Goal: Task Accomplishment & Management: Manage account settings

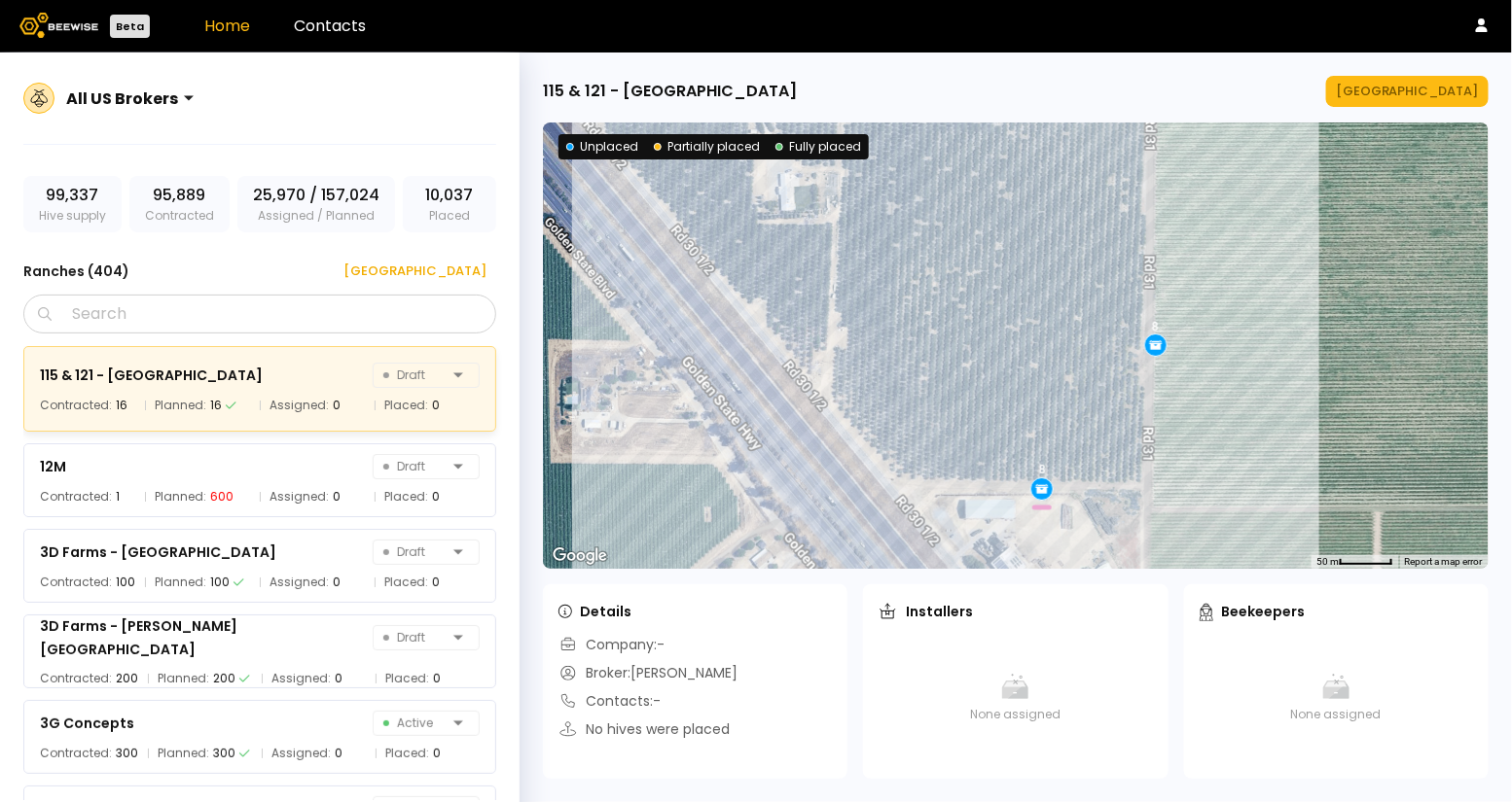
click at [64, 27] on img at bounding box center [59, 25] width 79 height 25
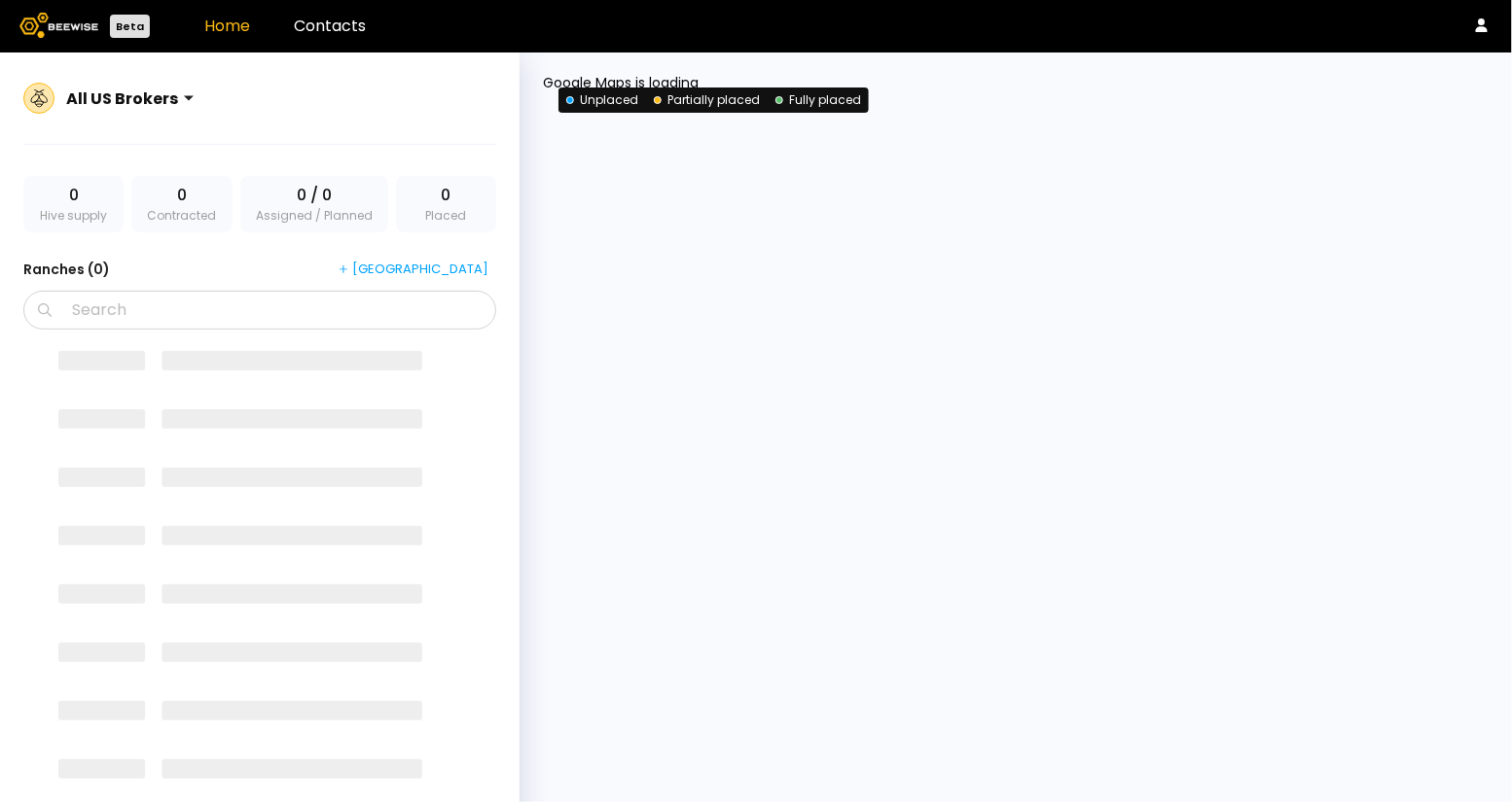
drag, startPoint x: 1501, startPoint y: 101, endPoint x: 1512, endPoint y: 297, distance: 196.3
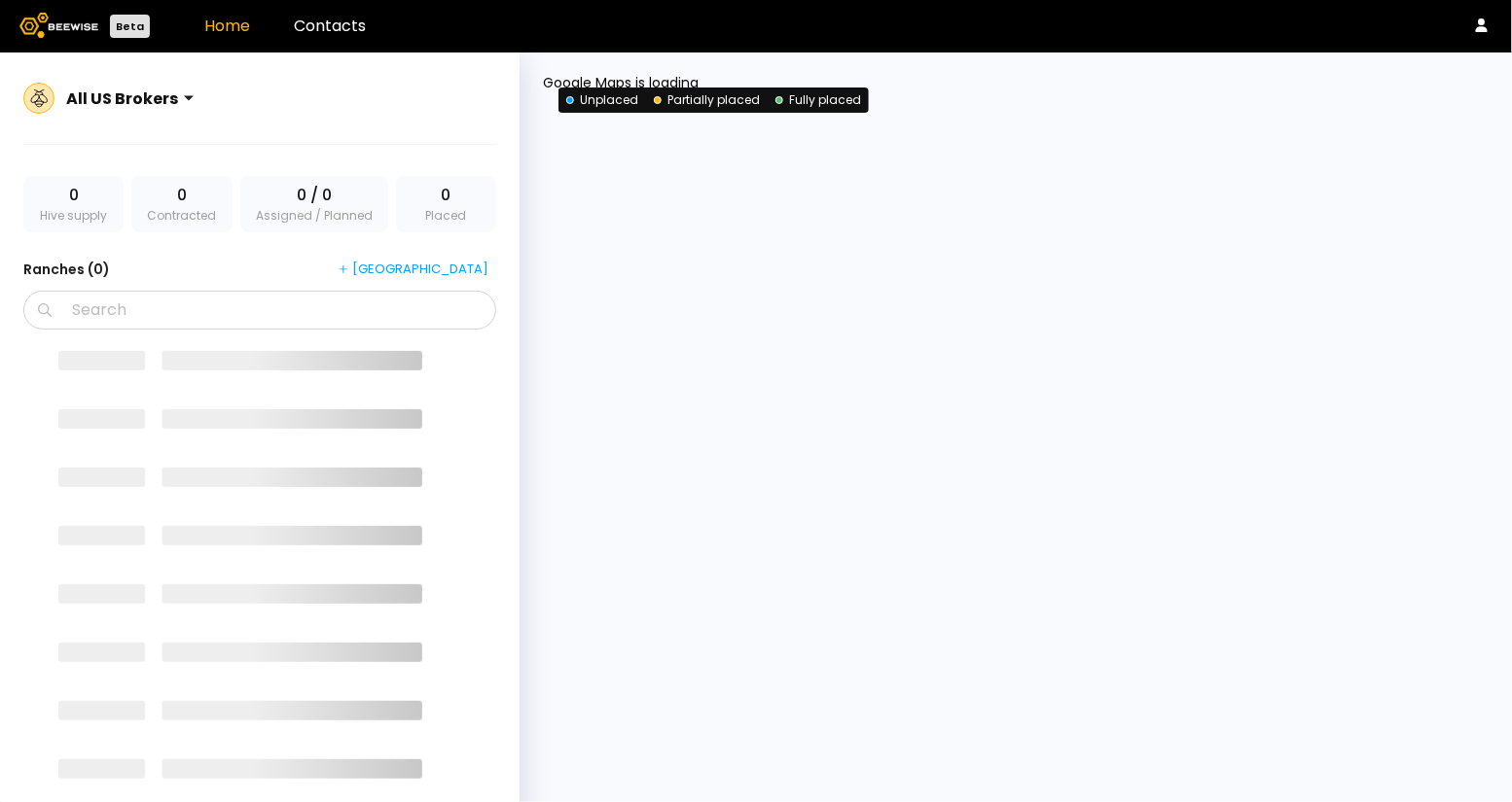
click at [1511, 297] on body "Beta Home Contacts All US Brokers 0 Hive supply 0 Contracted 0 / 0 Assigned / P…" at bounding box center [756, 424] width 1512 height 848
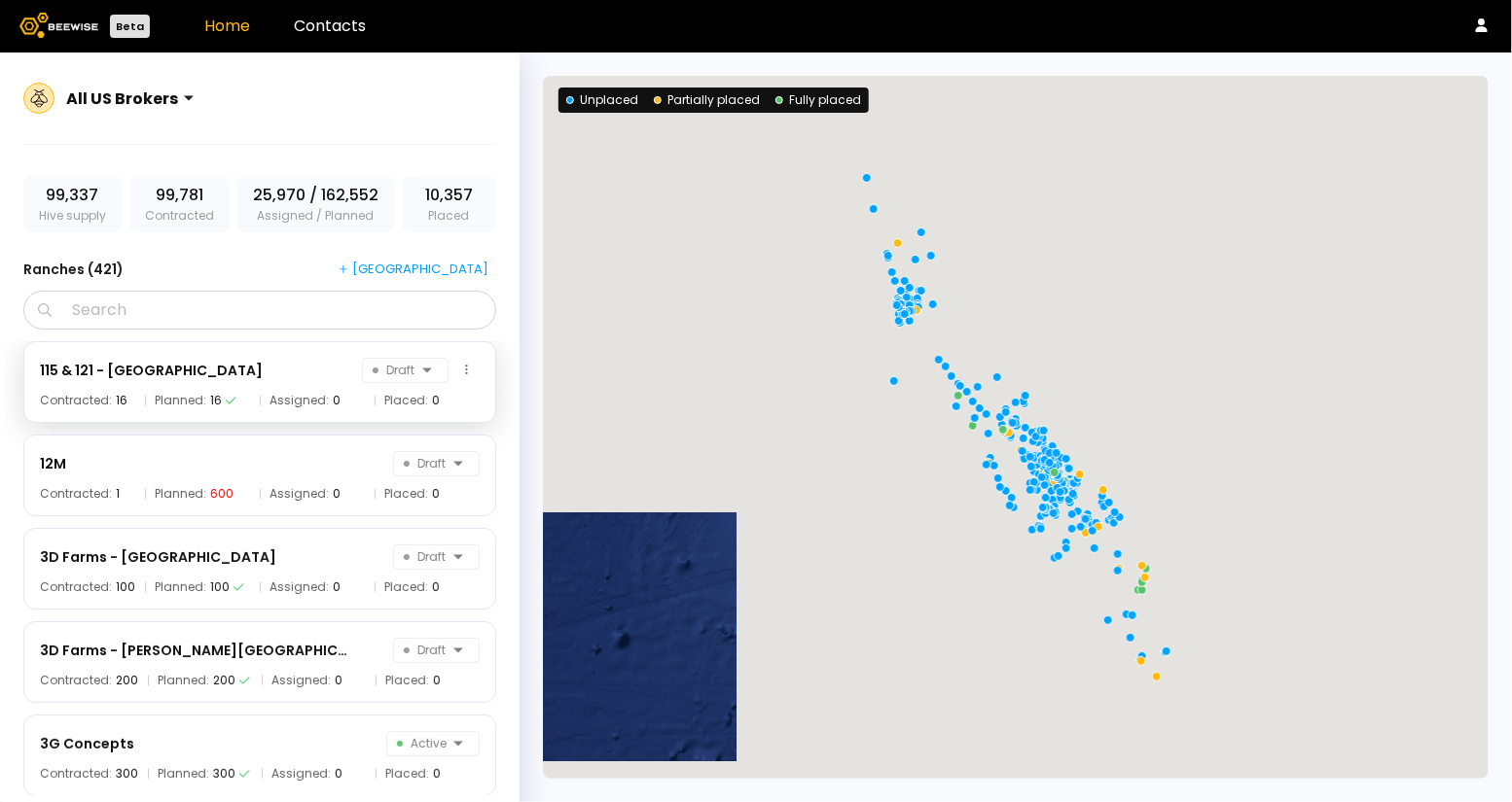
click at [196, 372] on div "115 & 121 - Agriland Draft" at bounding box center [260, 370] width 440 height 25
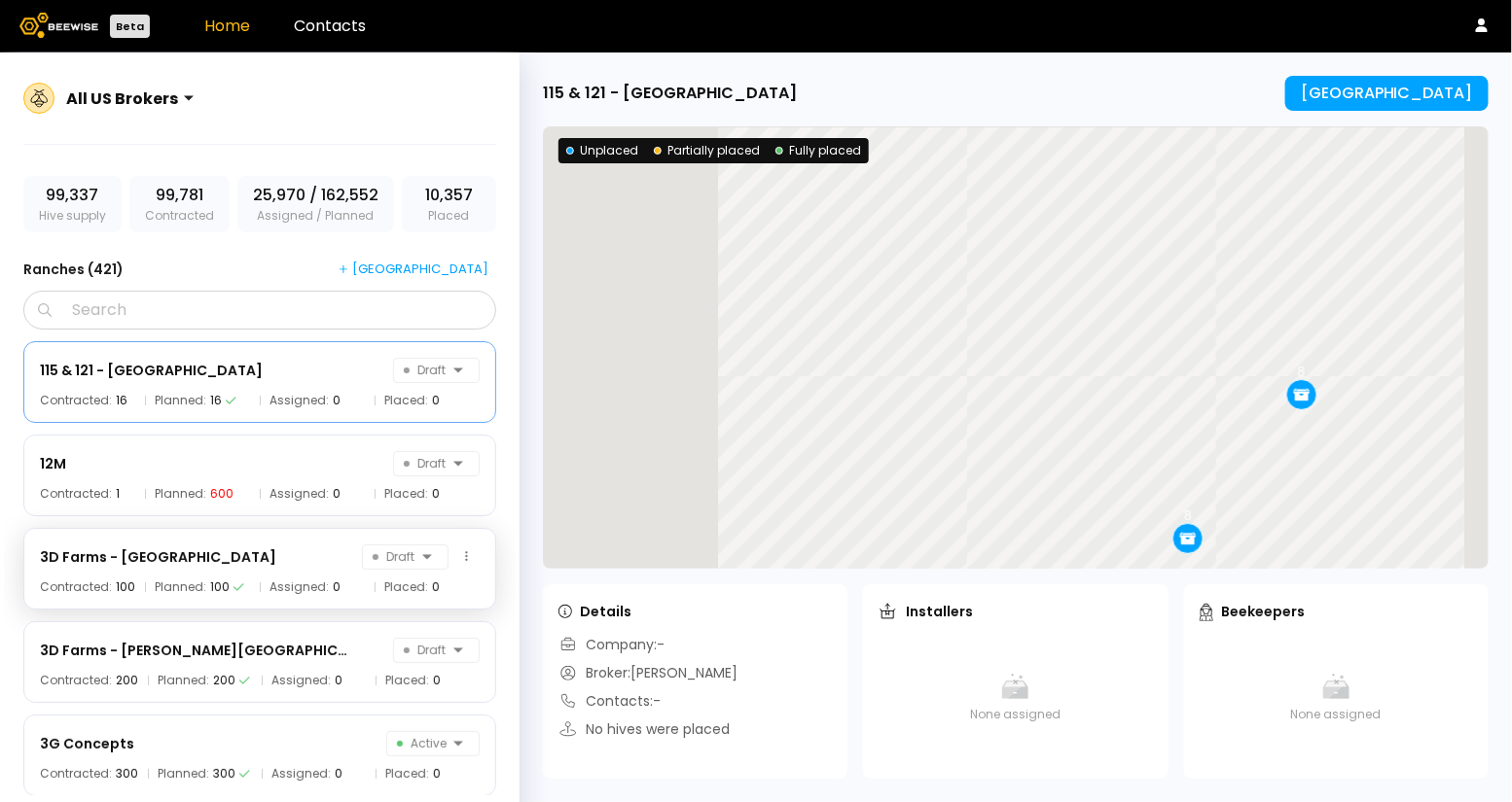
click at [200, 572] on div "3D Farms - Banos Ranch Draft Contracted: 100 Planned: 100 Assigned: 0 Placed: 0" at bounding box center [259, 569] width 473 height 82
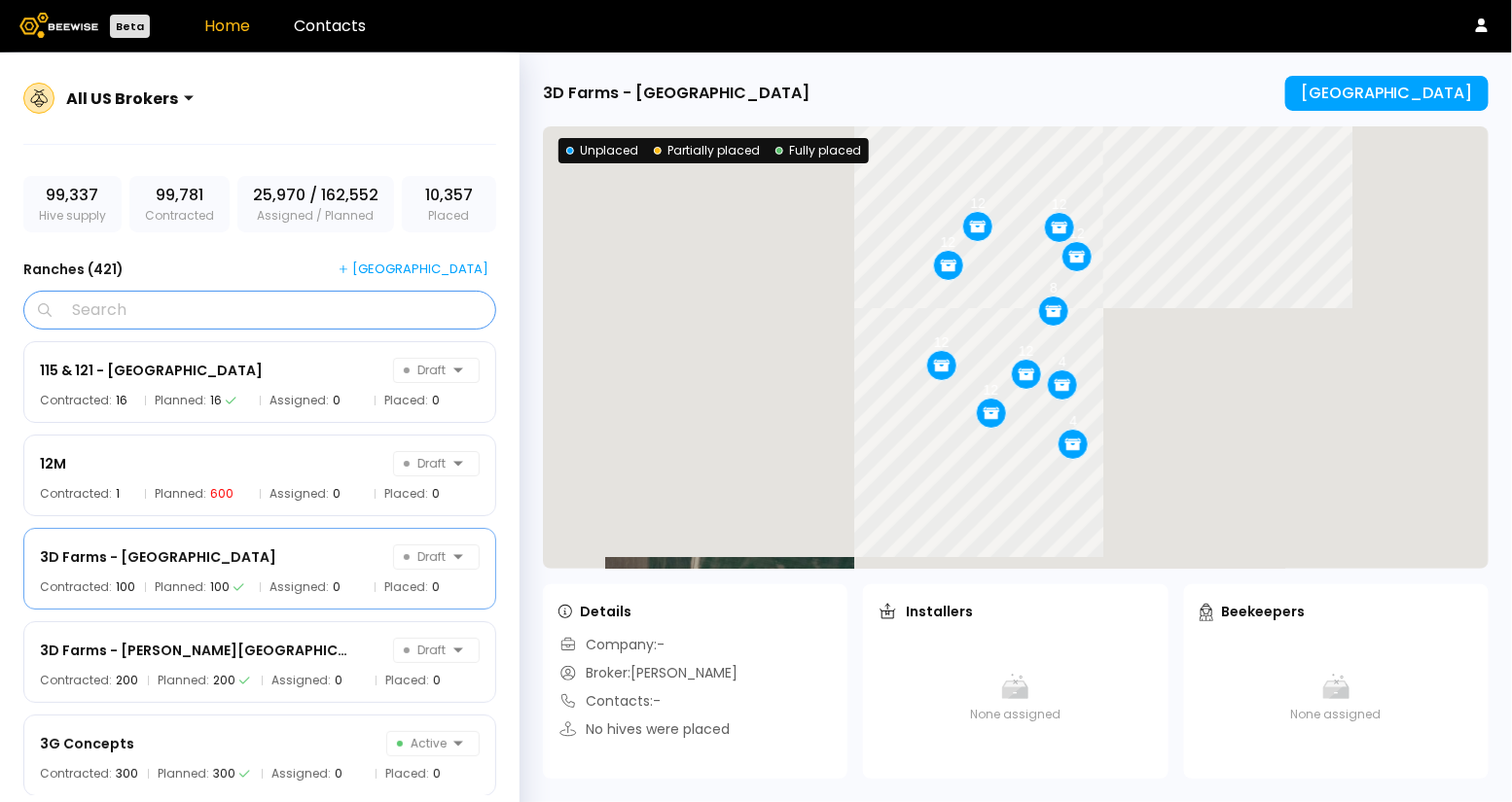
click at [135, 303] on input "Search" at bounding box center [267, 309] width 422 height 37
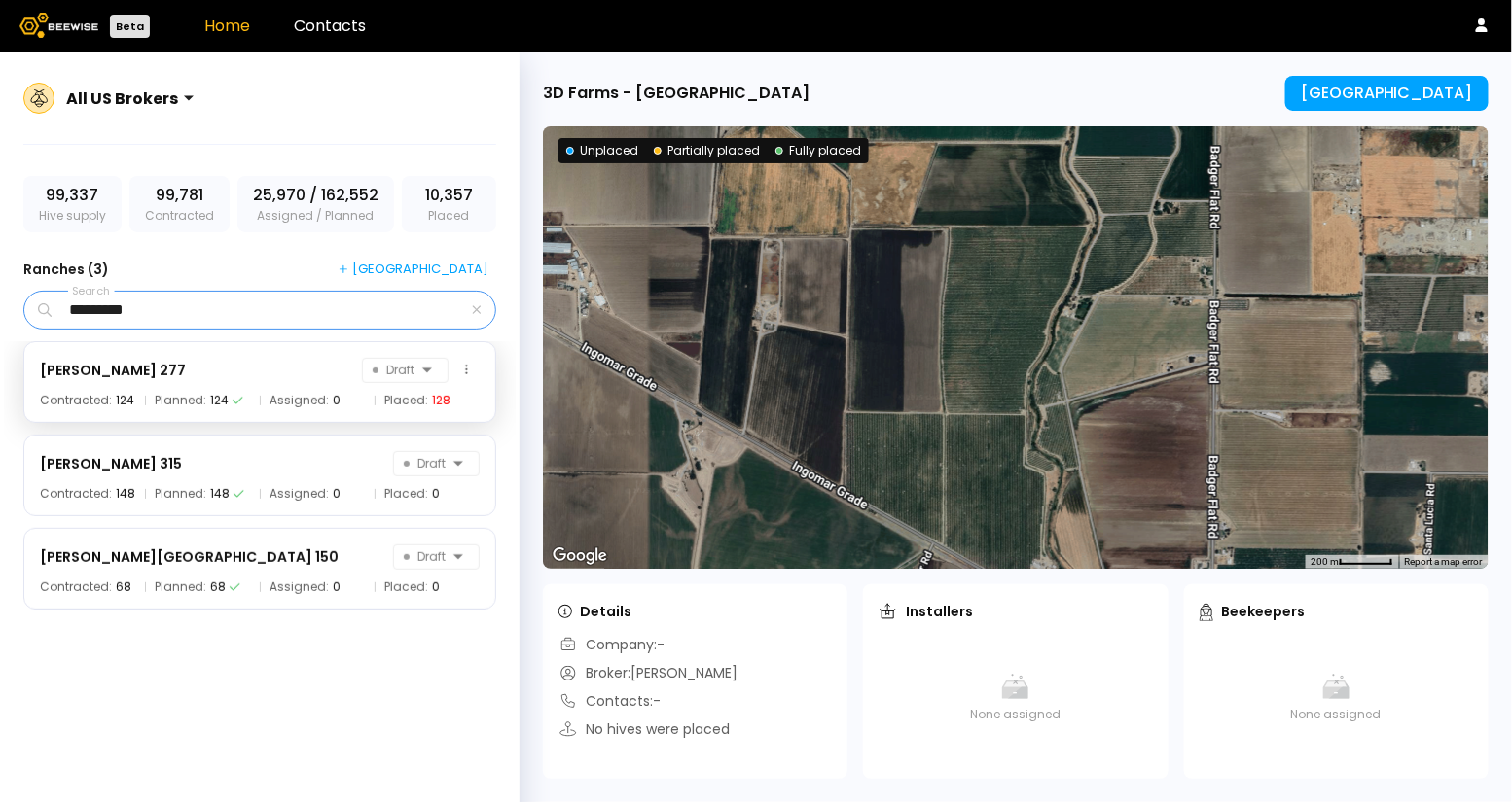
type input "*********"
click at [124, 385] on div "[PERSON_NAME] 277 Draft Contracted: 124 Planned: 124 Assigned: 0 Placed: 128" at bounding box center [259, 382] width 473 height 82
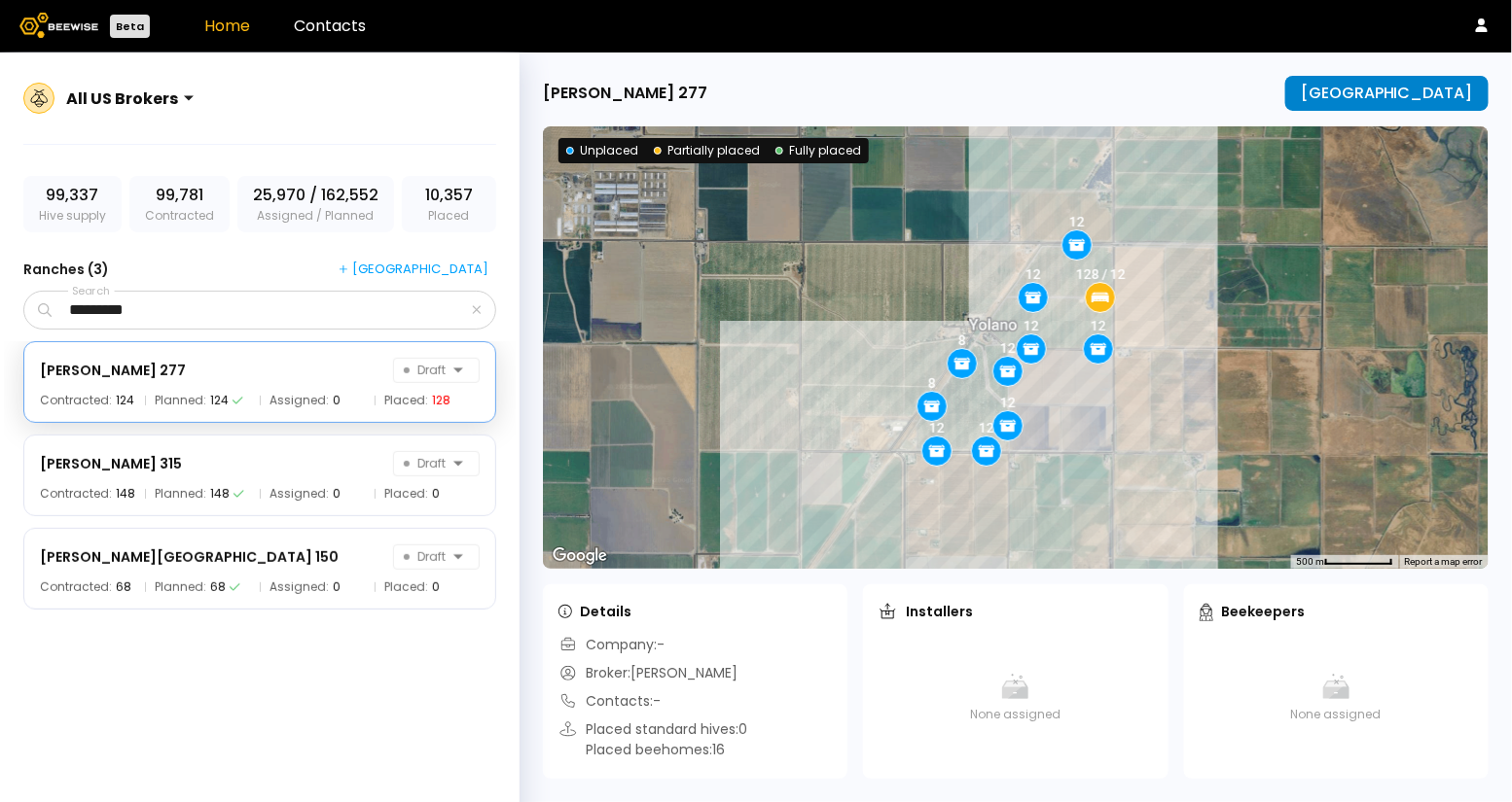
click at [1362, 99] on div "[GEOGRAPHIC_DATA]" at bounding box center [1386, 94] width 172 height 18
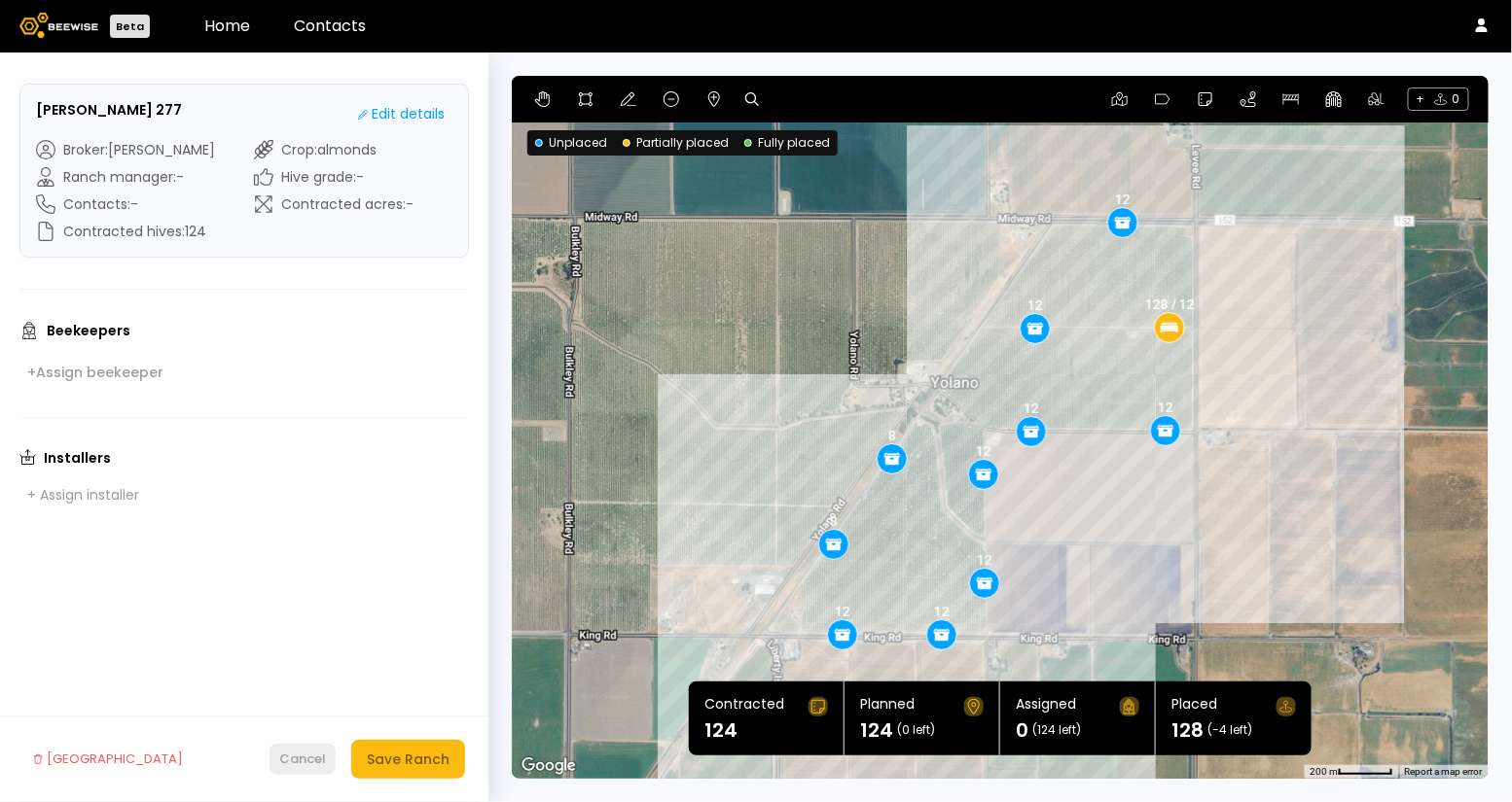
click at [293, 752] on div "Cancel" at bounding box center [302, 759] width 47 height 20
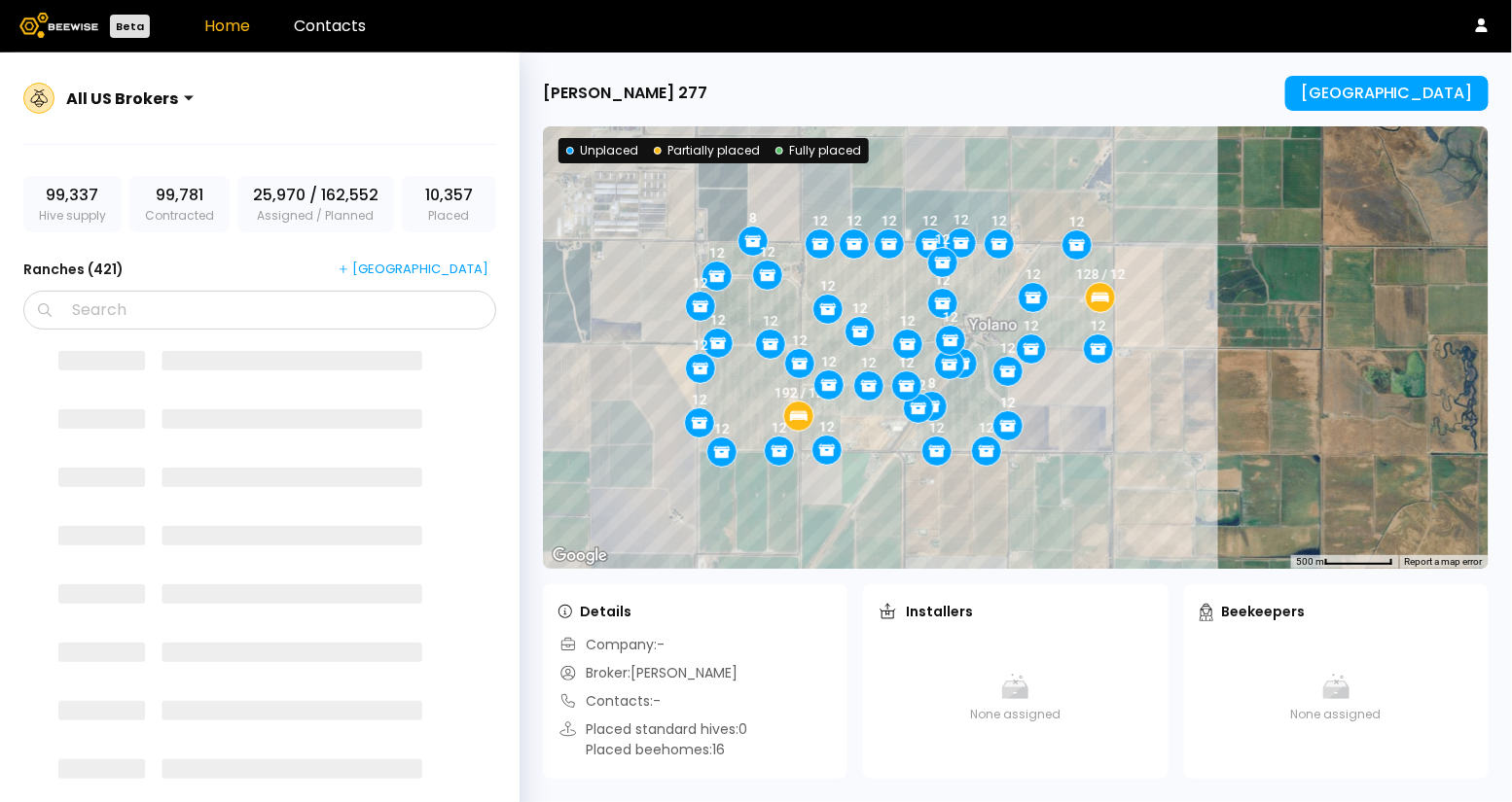
click at [904, 299] on div "12 12 12 12 12 8 12 8 128 / 12 12 12 12 12 8 12 12 12 12 12 12 12 12 12 192 / 1…" at bounding box center [1015, 347] width 946 height 443
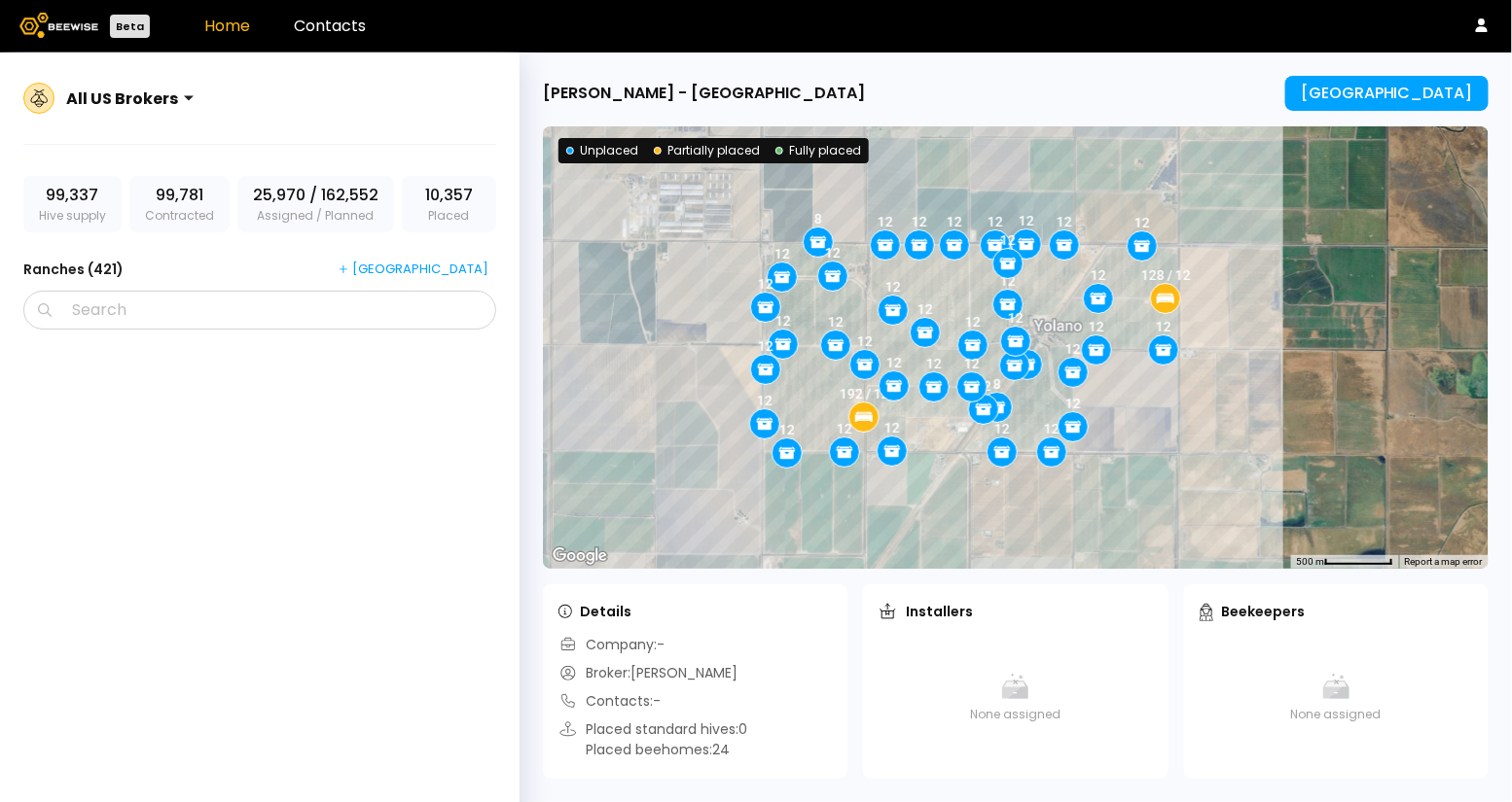
scroll to position [30342, 0]
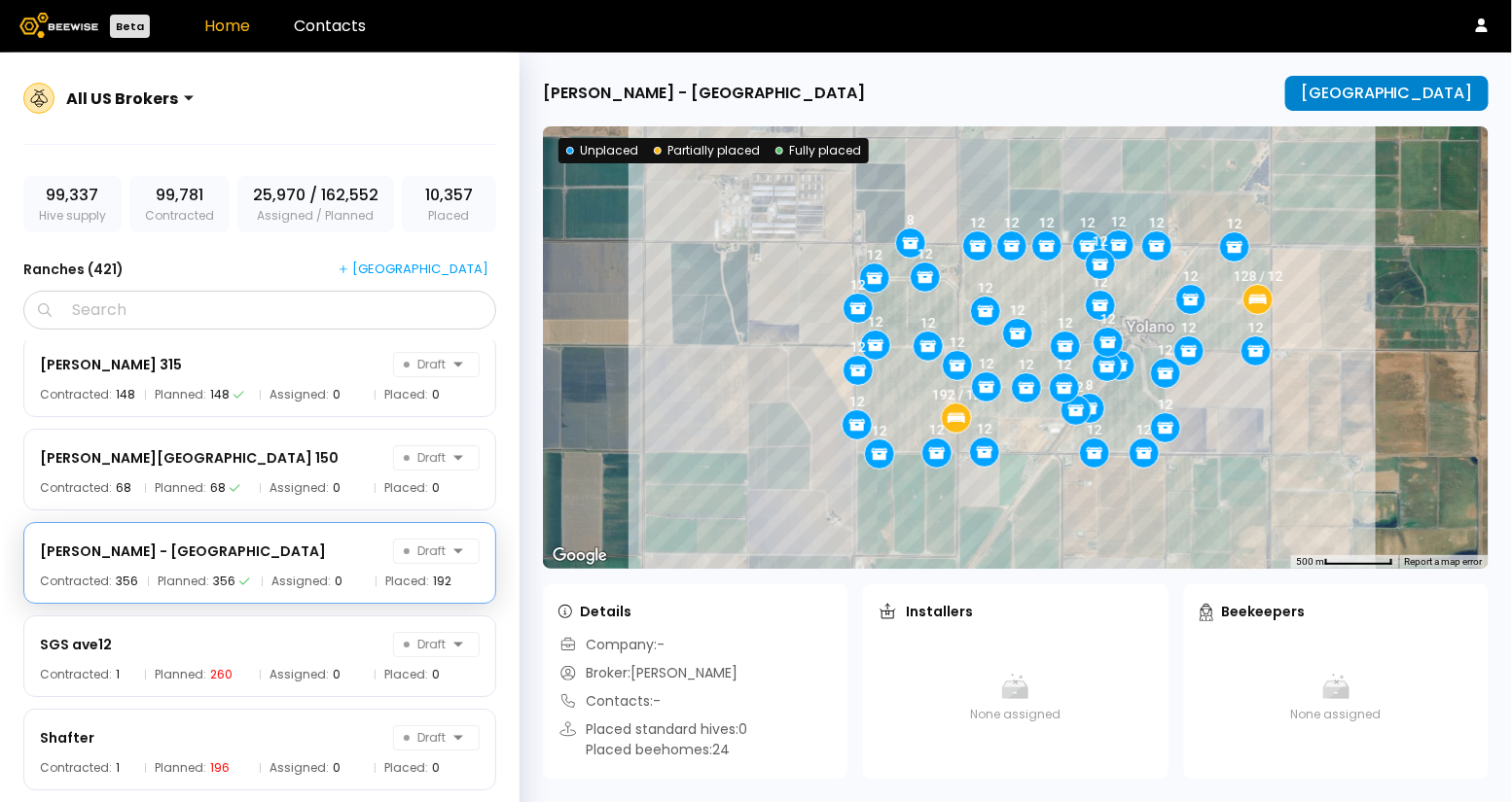
click at [1396, 87] on div "[GEOGRAPHIC_DATA]" at bounding box center [1386, 94] width 172 height 18
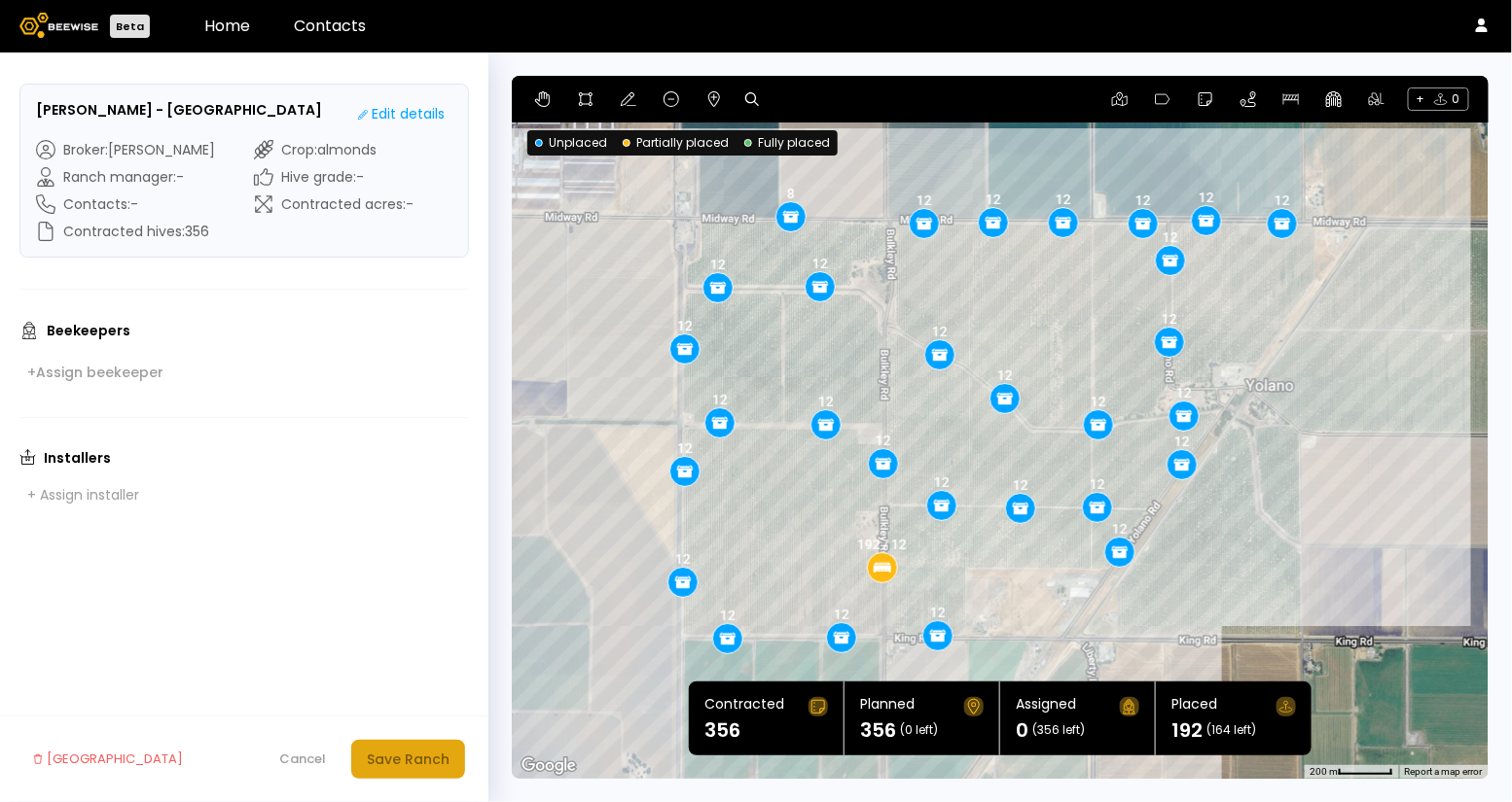
click at [402, 756] on div "Save Ranch" at bounding box center [407, 758] width 83 height 21
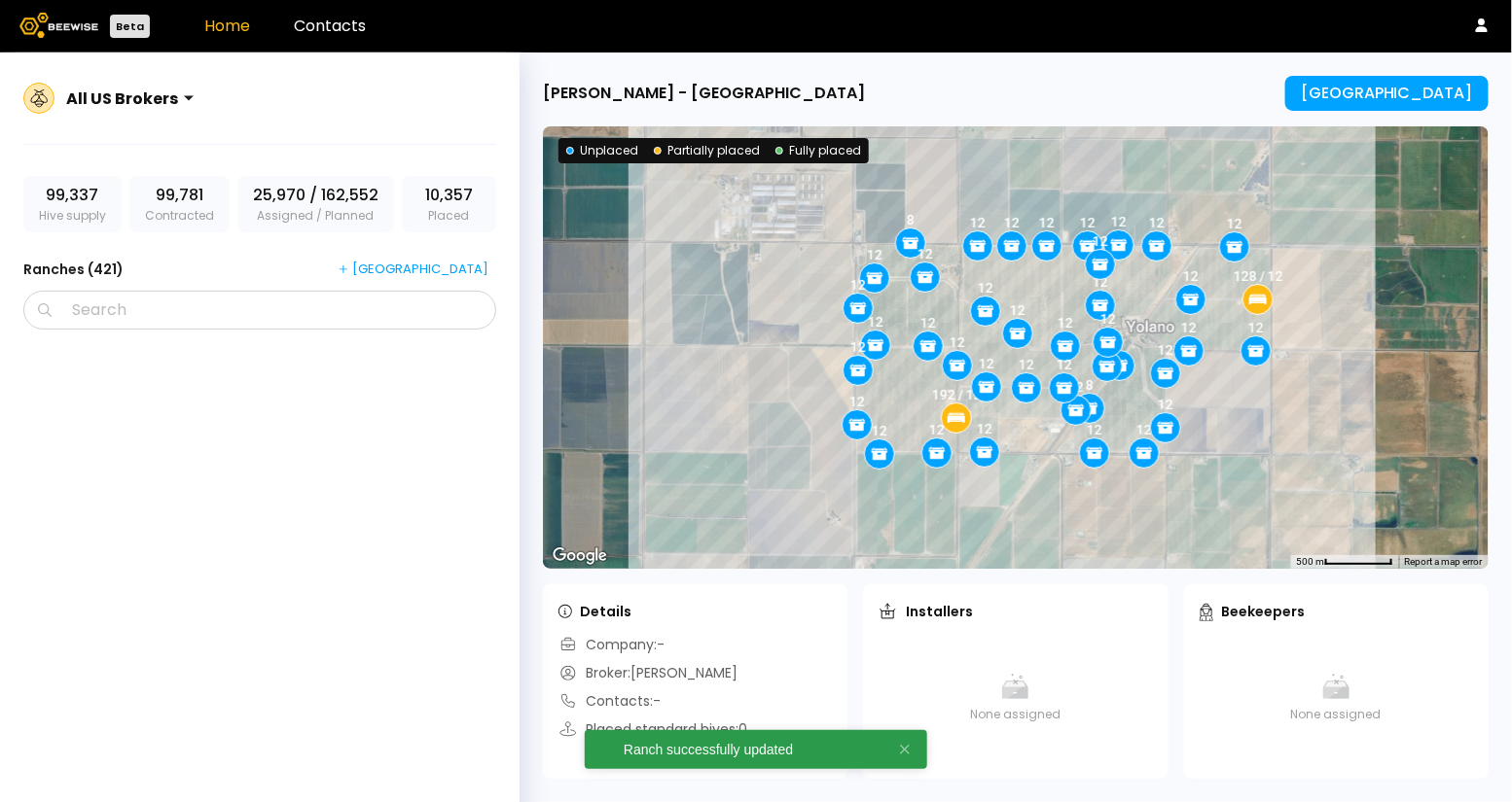
scroll to position [30342, 0]
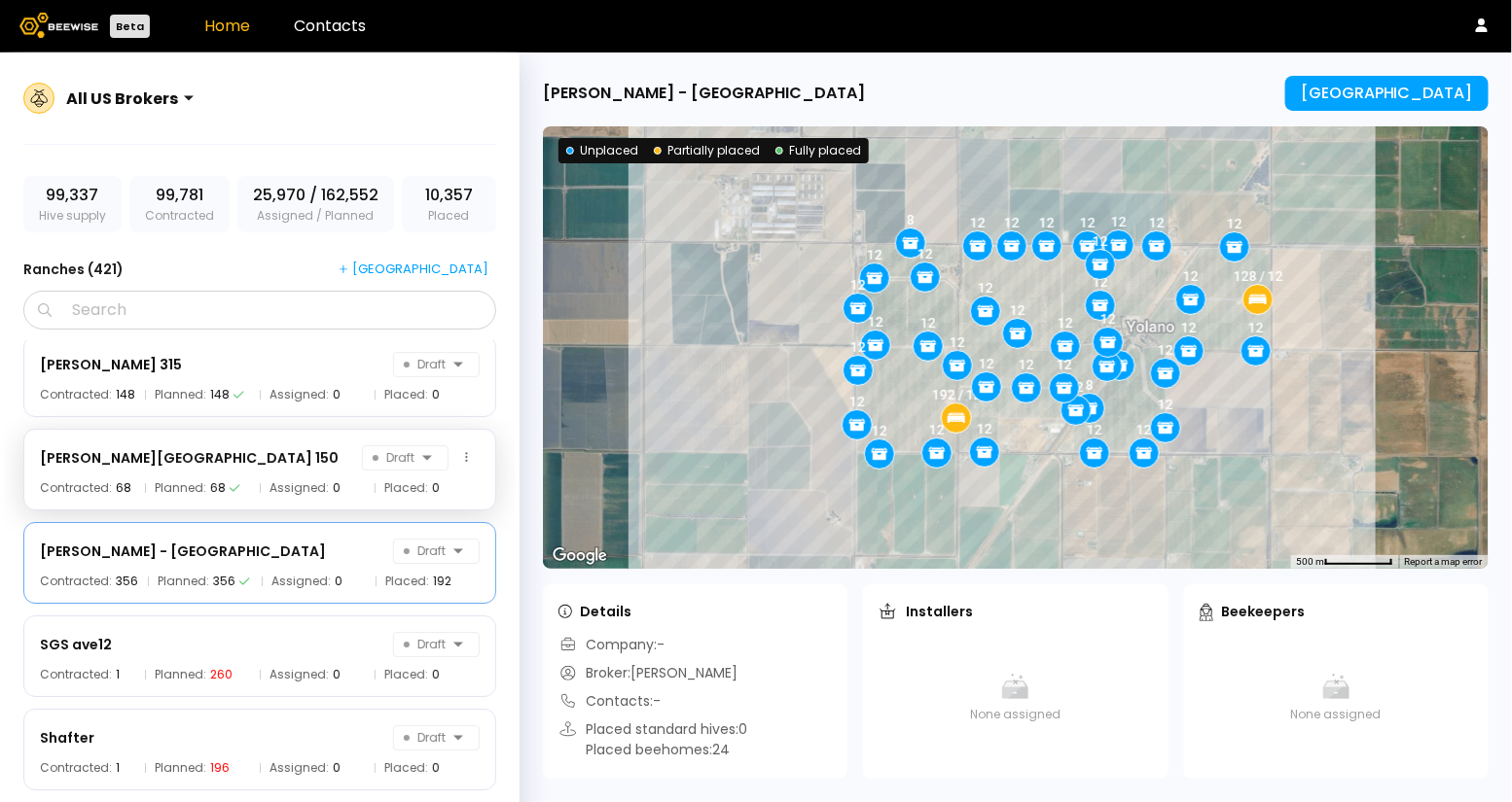
click at [301, 458] on div "[PERSON_NAME] Ranch 150 Draft" at bounding box center [260, 458] width 440 height 25
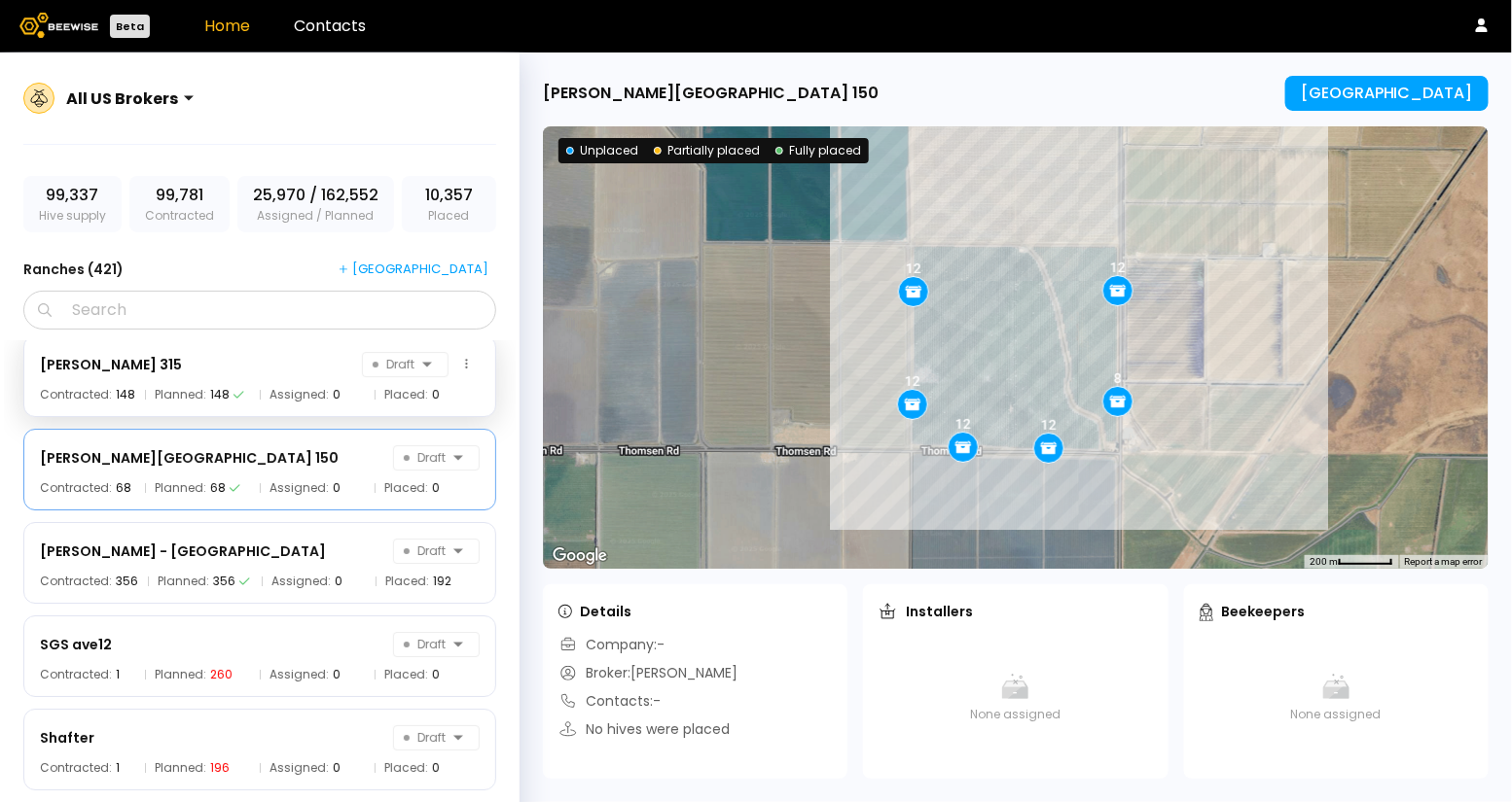
click at [232, 373] on div "SF Florin - Rasmussen 315 Draft" at bounding box center [260, 364] width 440 height 25
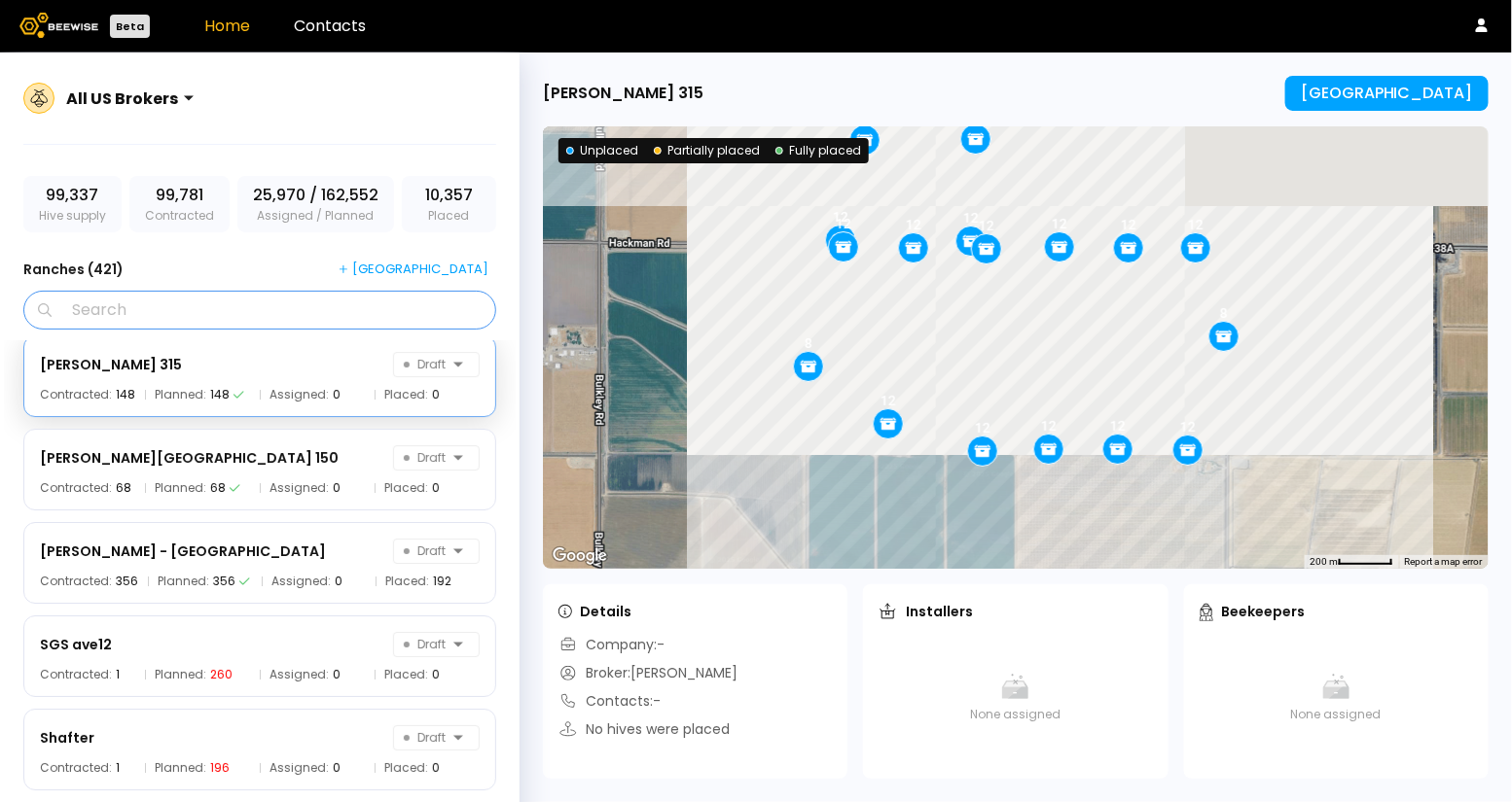
click at [208, 307] on input "Search" at bounding box center [267, 309] width 422 height 37
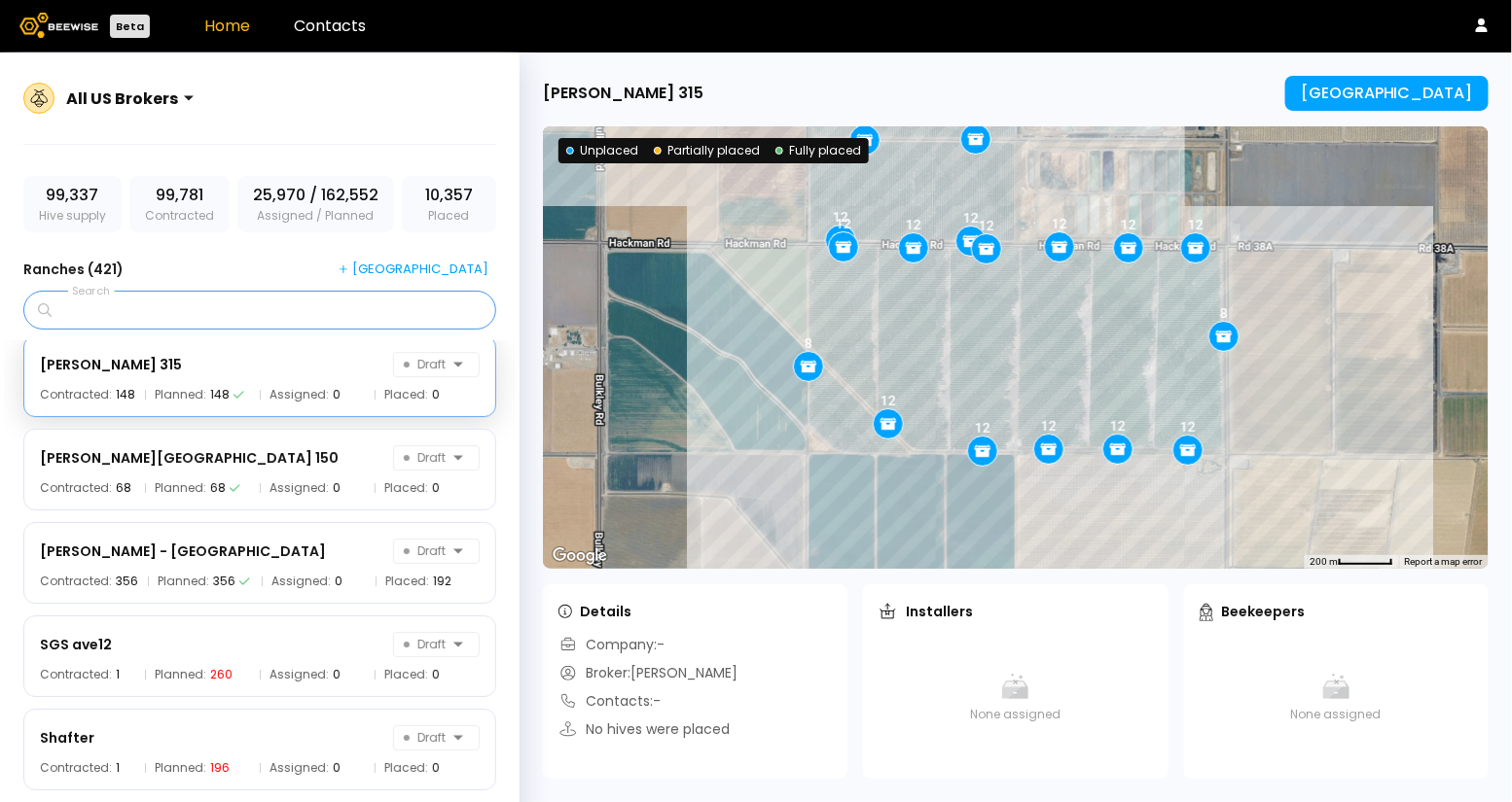
type input "*********"
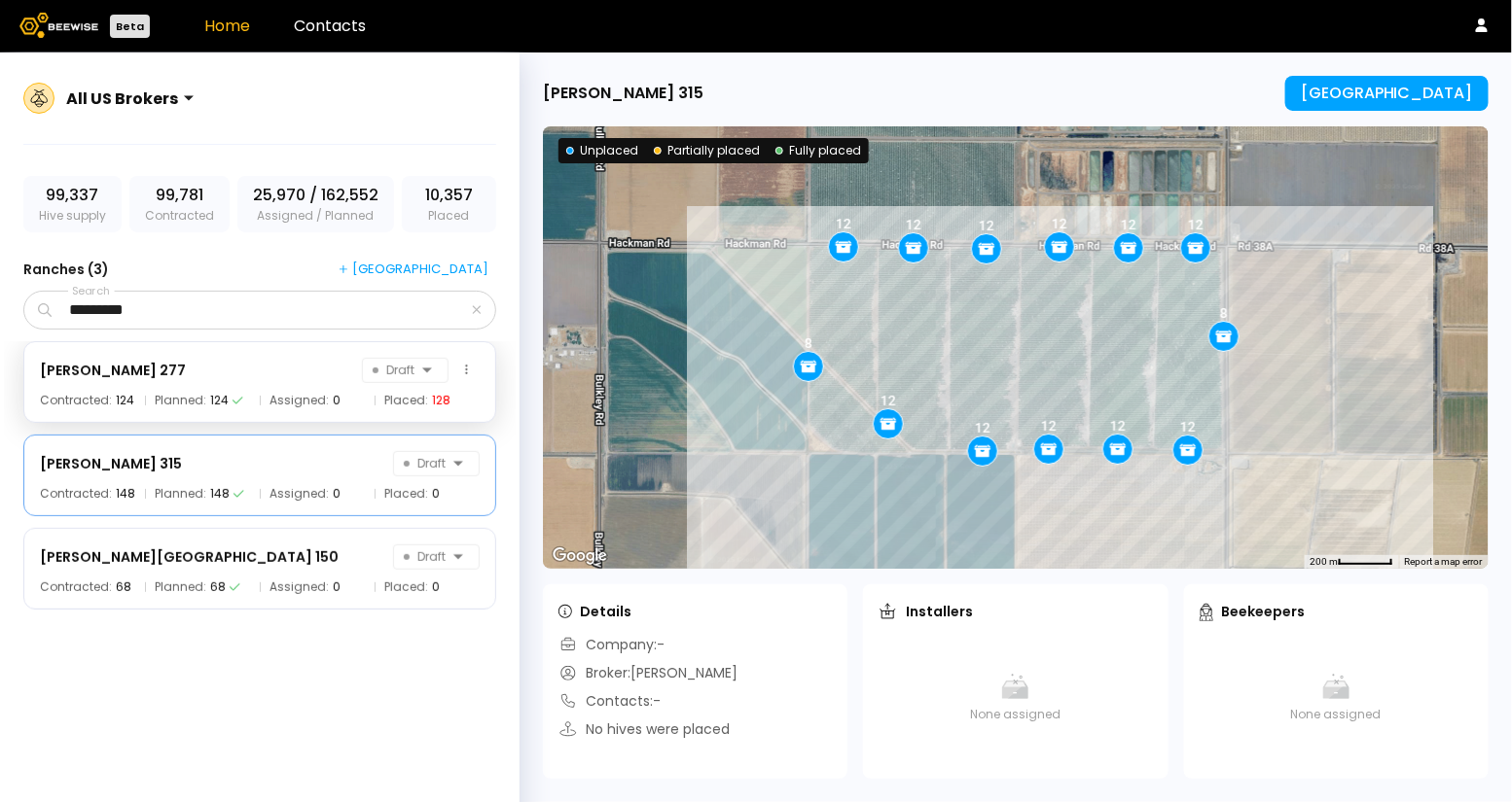
click at [255, 366] on div "SF Florin - Rasmussen 277 Draft" at bounding box center [260, 370] width 440 height 25
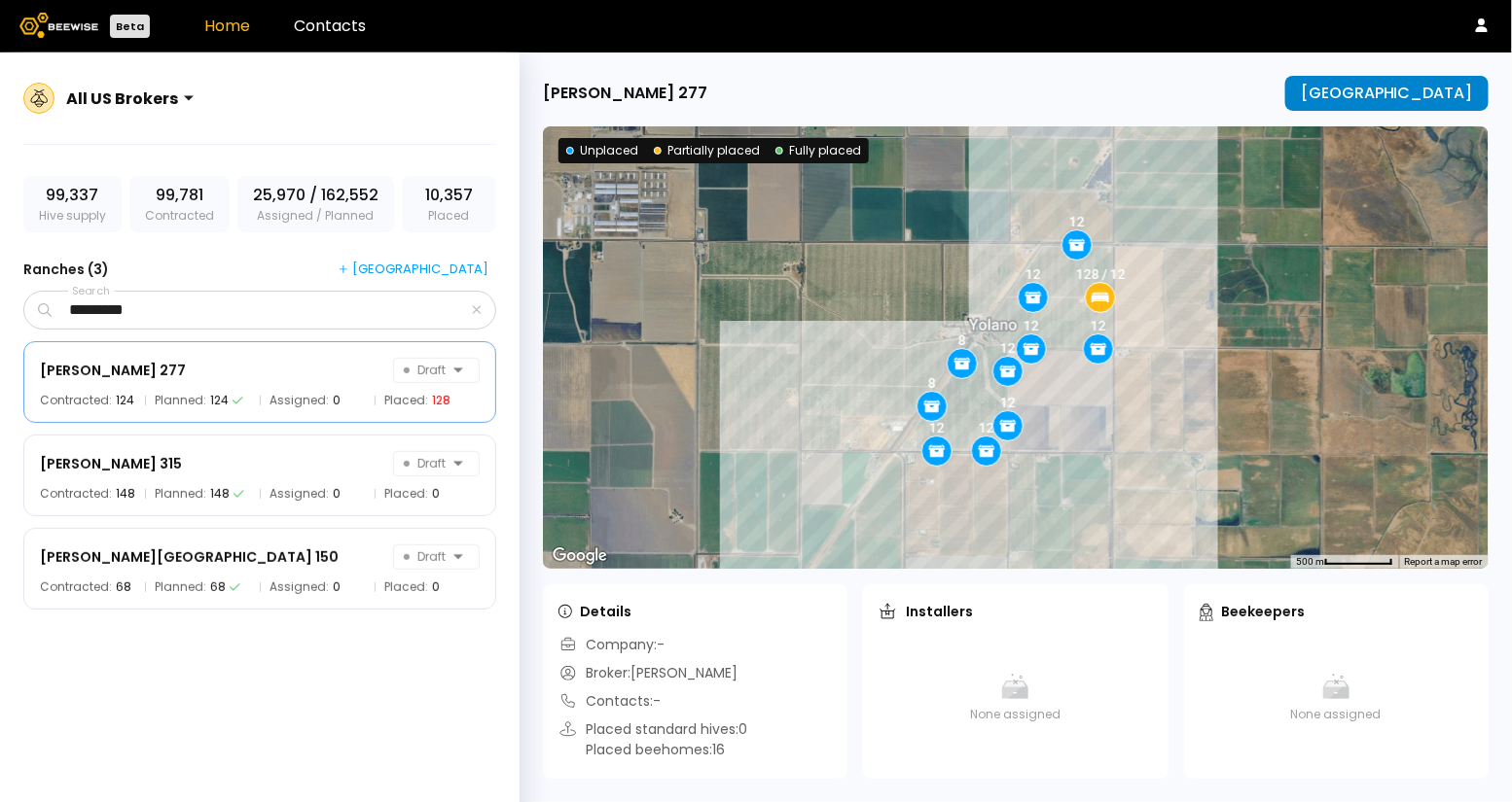
click at [1378, 102] on div "[GEOGRAPHIC_DATA]" at bounding box center [1386, 94] width 172 height 18
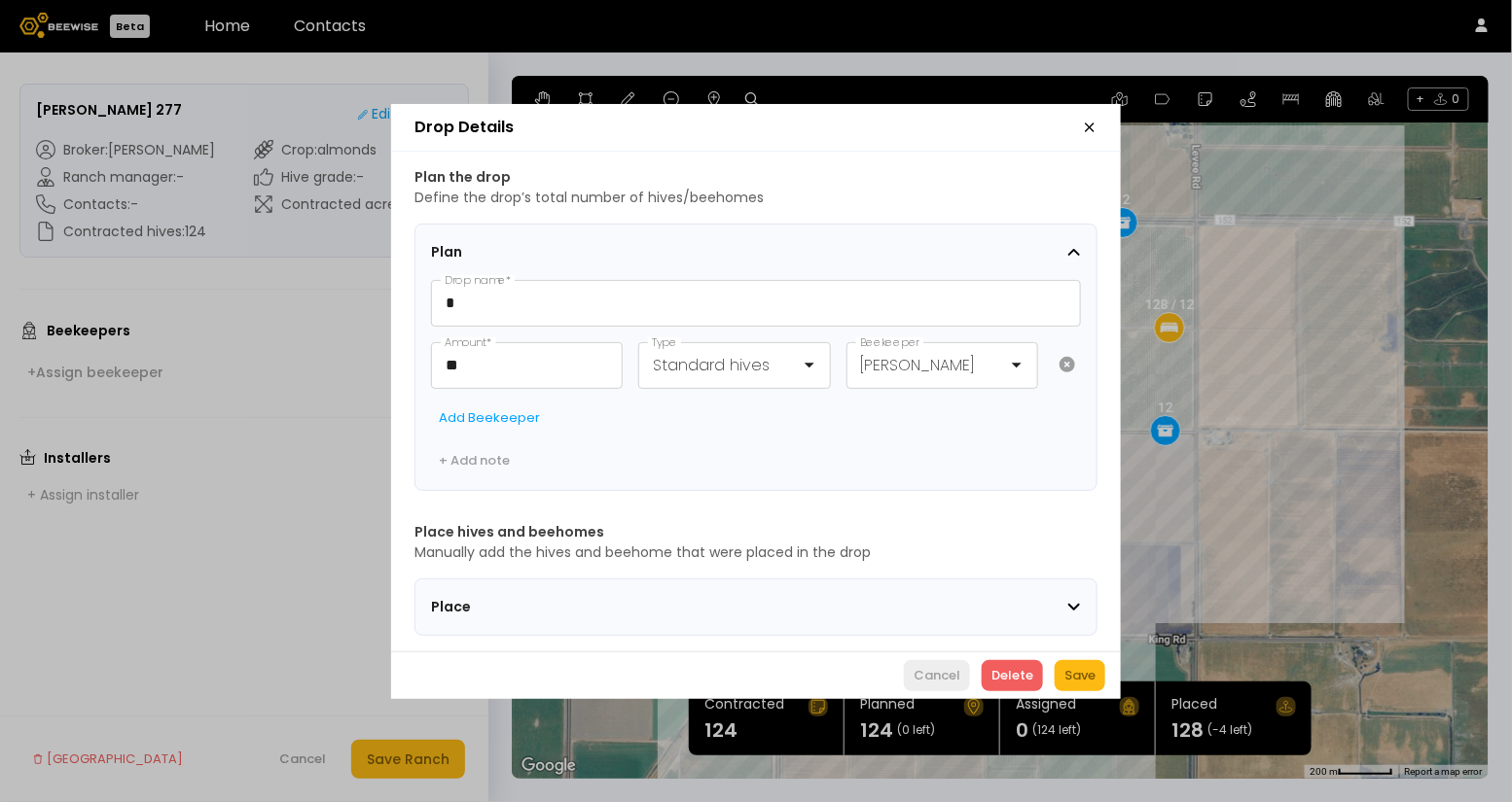
click at [940, 682] on div "Cancel" at bounding box center [937, 676] width 47 height 20
